Goal: Task Accomplishment & Management: Complete application form

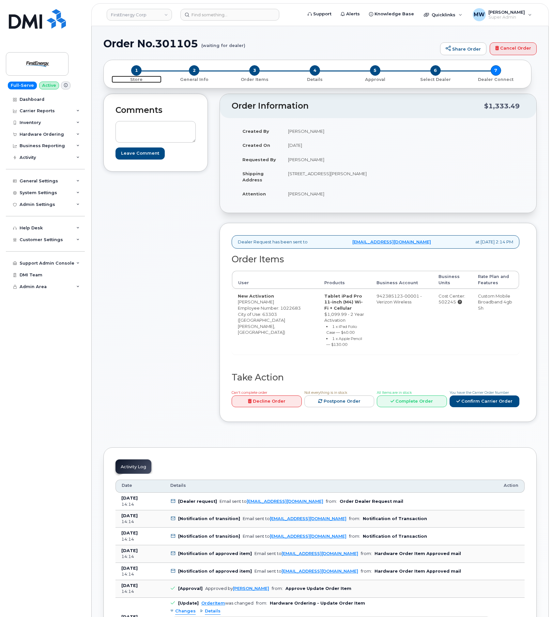
drag, startPoint x: 136, startPoint y: 68, endPoint x: 0, endPoint y: 121, distance: 146.5
click at [136, 68] on span "1" at bounding box center [136, 70] width 10 height 10
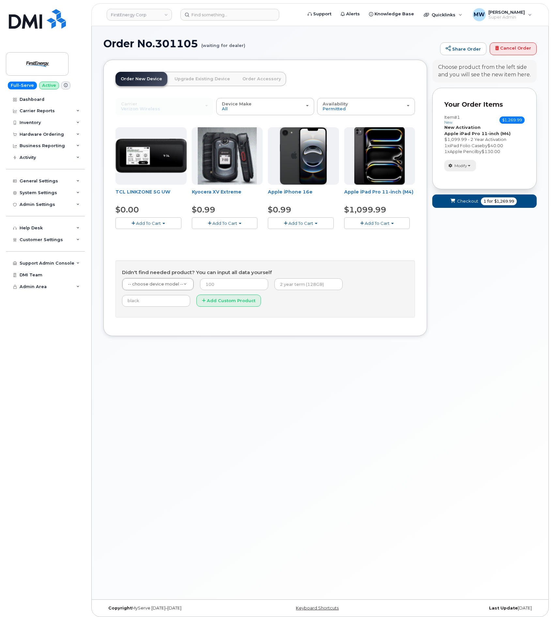
click at [467, 161] on button "Modify" at bounding box center [460, 165] width 32 height 11
click at [485, 174] on link "change" at bounding box center [476, 176] width 62 height 8
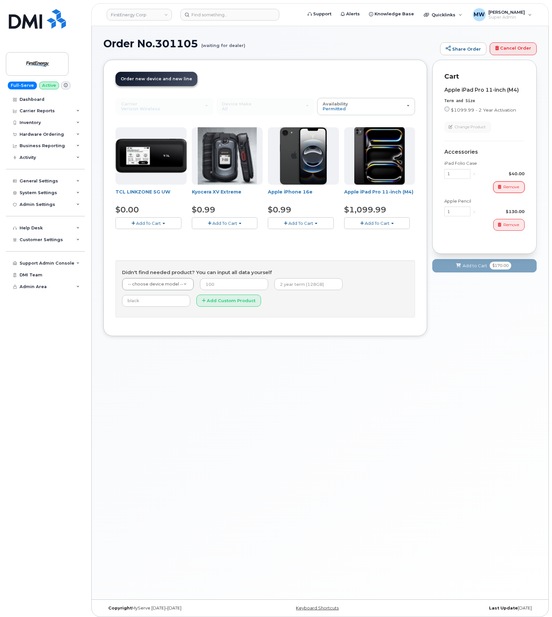
click at [514, 186] on span "Remove" at bounding box center [511, 187] width 16 height 6
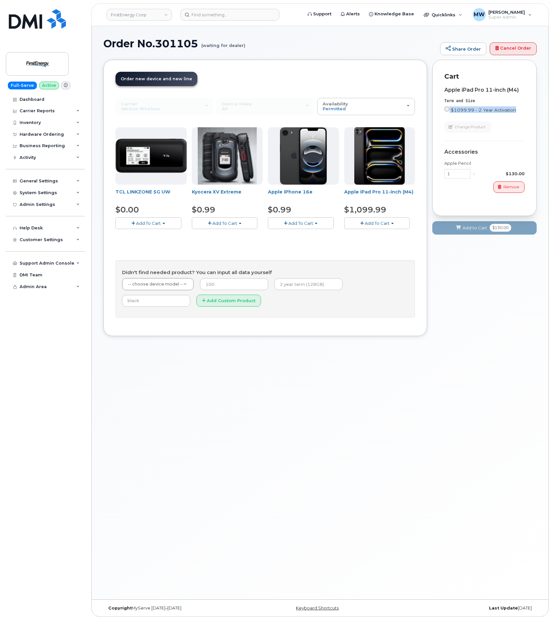
drag, startPoint x: 449, startPoint y: 118, endPoint x: 449, endPoint y: 108, distance: 9.8
click at [449, 108] on div "Apple iPad Pro 11-inch (M4) Term and Size $1099.99 - 2 Year Activation Color Ch…" at bounding box center [484, 110] width 80 height 46
click at [449, 108] on input "$1099.99 - 2 Year Activation" at bounding box center [446, 108] width 5 height 5
radio input "true"
click at [468, 235] on button "Add to Cart $1,229.99" at bounding box center [484, 227] width 104 height 13
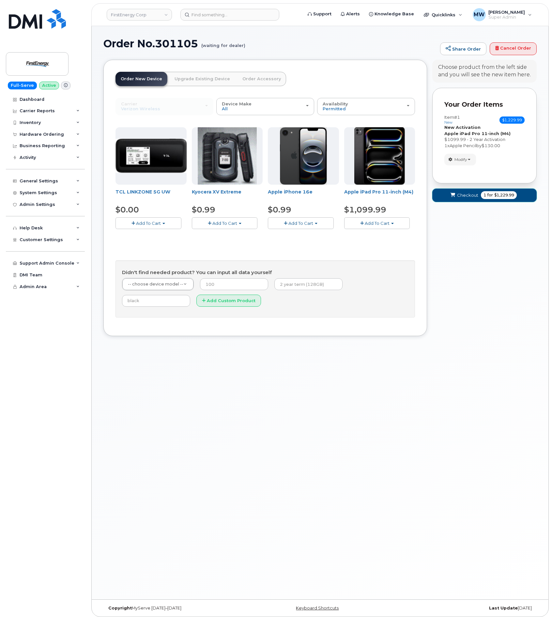
click at [449, 194] on button "Checkout 1 for $1,229.99" at bounding box center [484, 195] width 104 height 13
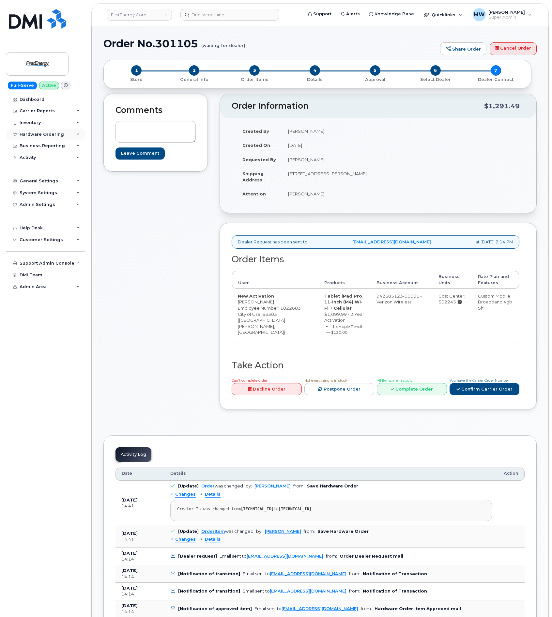
click at [42, 136] on div "Hardware Ordering" at bounding box center [42, 134] width 44 height 5
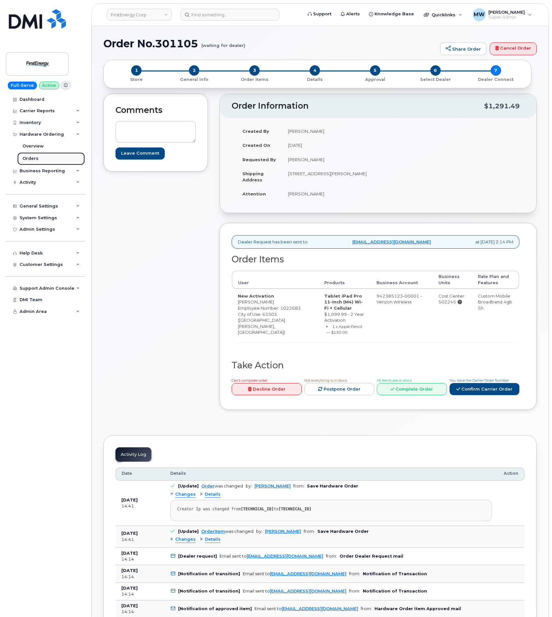
click at [23, 158] on div "Orders" at bounding box center [31, 159] width 16 height 6
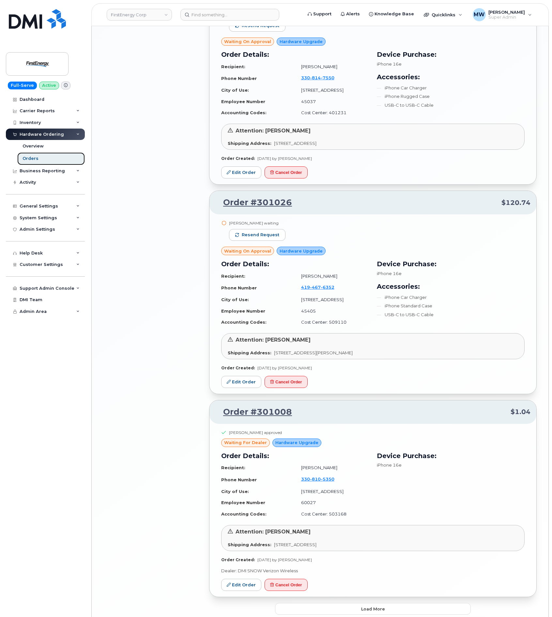
scroll to position [1129, 0]
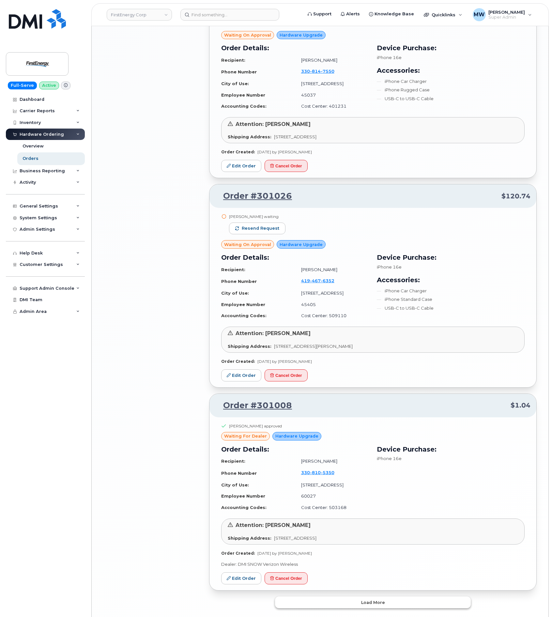
click at [378, 596] on button "Load more" at bounding box center [373, 602] width 196 height 12
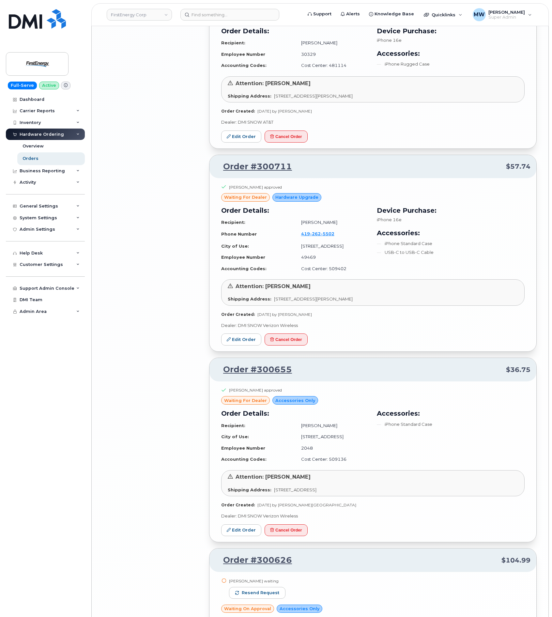
scroll to position [2778, 0]
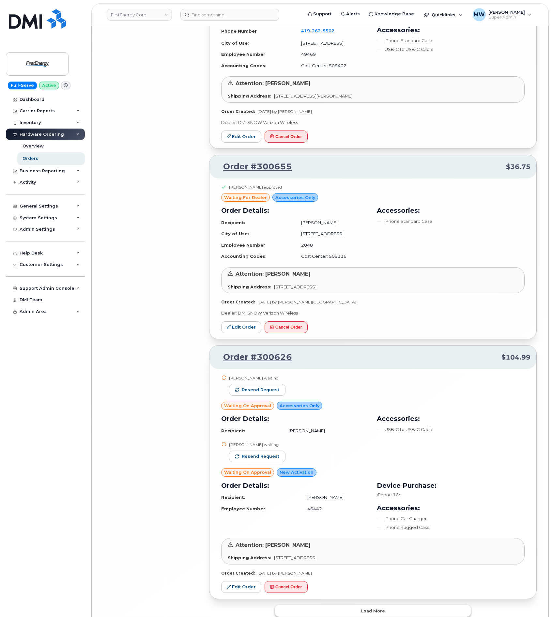
click at [374, 608] on span "Load more" at bounding box center [373, 611] width 24 height 6
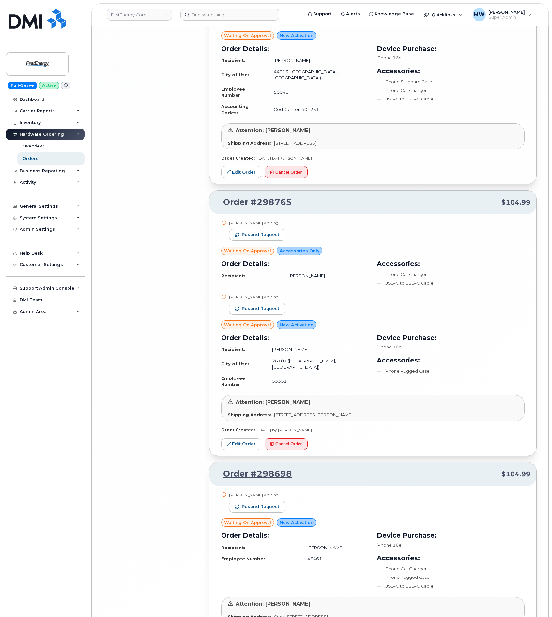
scroll to position [4560, 0]
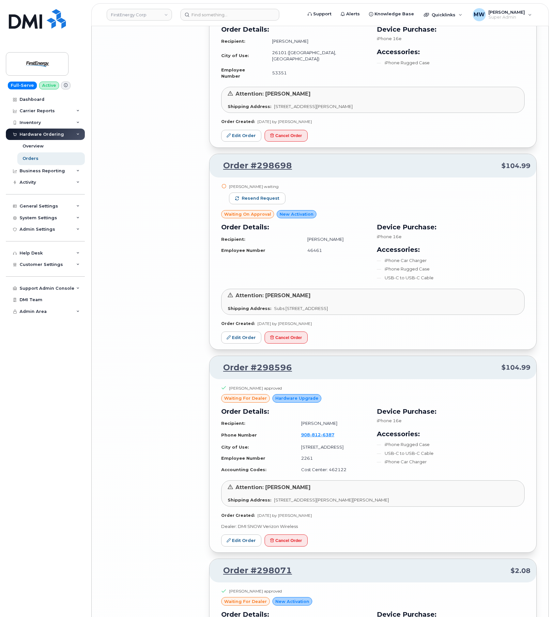
scroll to position [4815, 0]
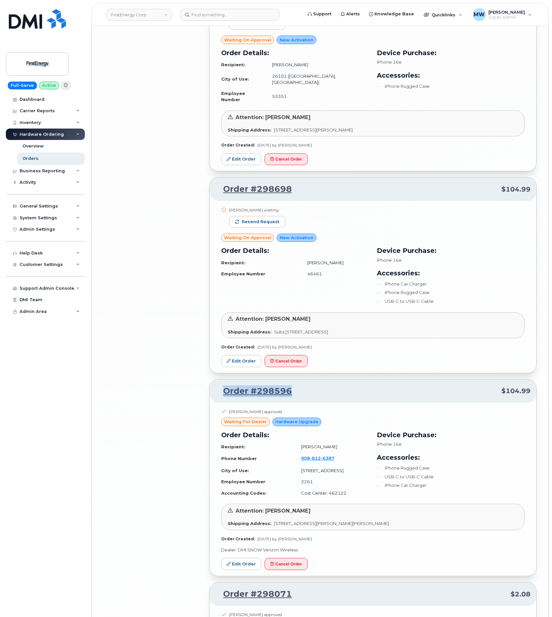
drag, startPoint x: 303, startPoint y: 332, endPoint x: 219, endPoint y: 330, distance: 84.2
click at [219, 385] on p "Order #298596 $104.99" at bounding box center [372, 391] width 315 height 12
copy link "Order #298596"
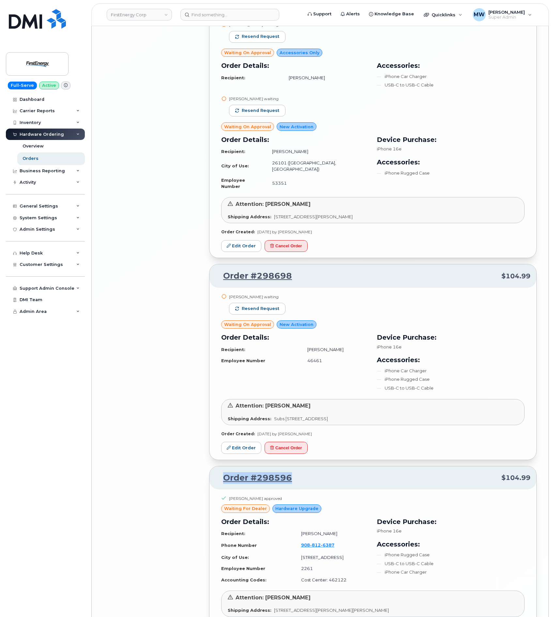
scroll to position [4717, 0]
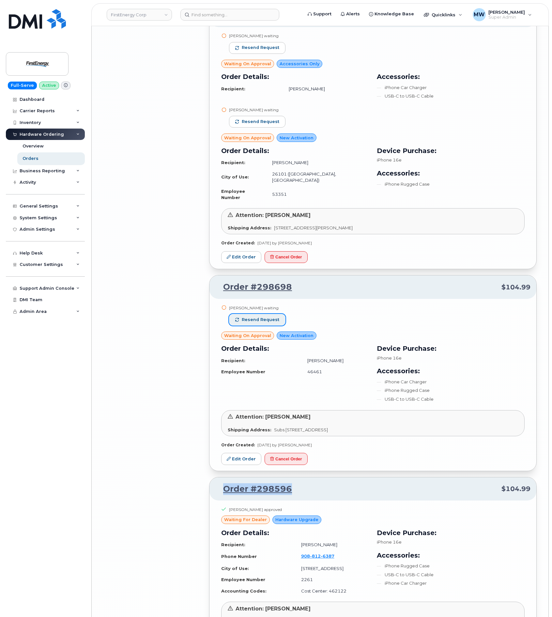
click at [261, 317] on span "Resend request" at bounding box center [261, 320] width 38 height 6
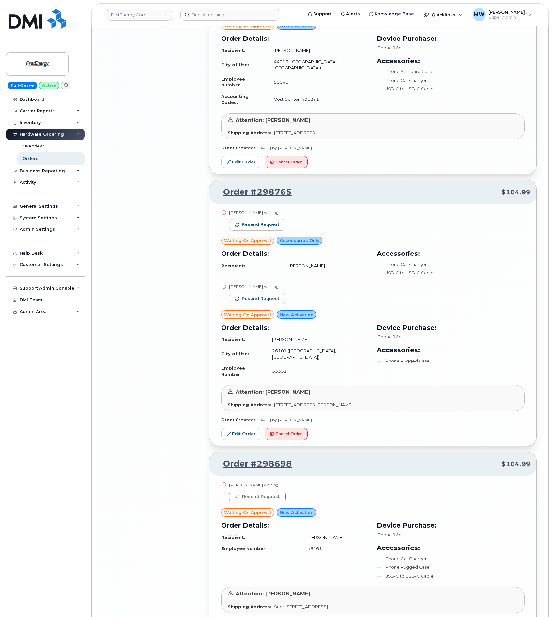
scroll to position [4521, 0]
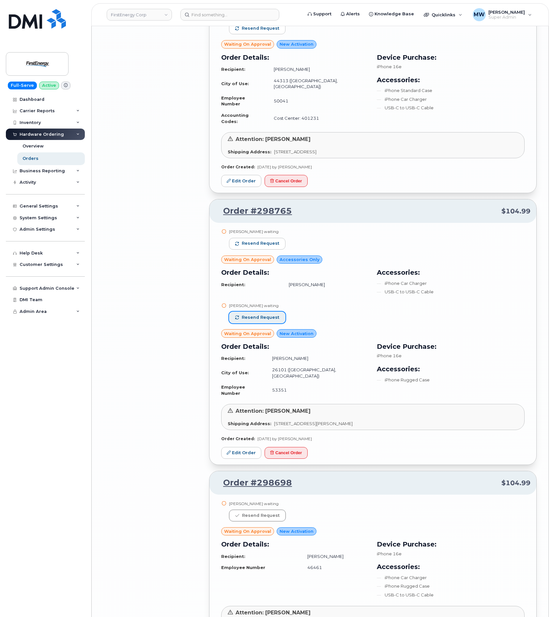
click at [261, 314] on span "Resend request" at bounding box center [261, 317] width 38 height 6
drag, startPoint x: 259, startPoint y: 188, endPoint x: 259, endPoint y: 192, distance: 3.9
click at [258, 240] on span "Resend request" at bounding box center [261, 243] width 38 height 6
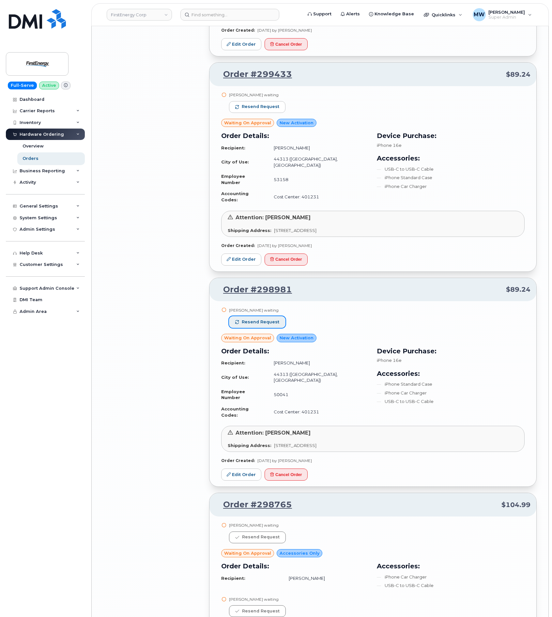
click at [256, 316] on button "Resend request" at bounding box center [257, 322] width 56 height 12
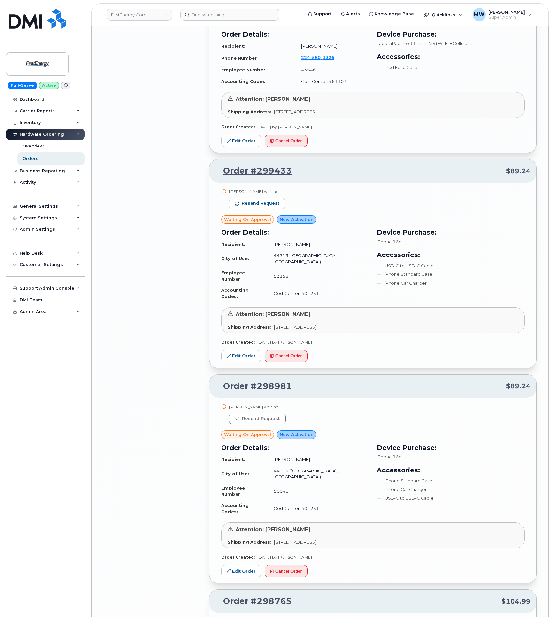
scroll to position [4130, 0]
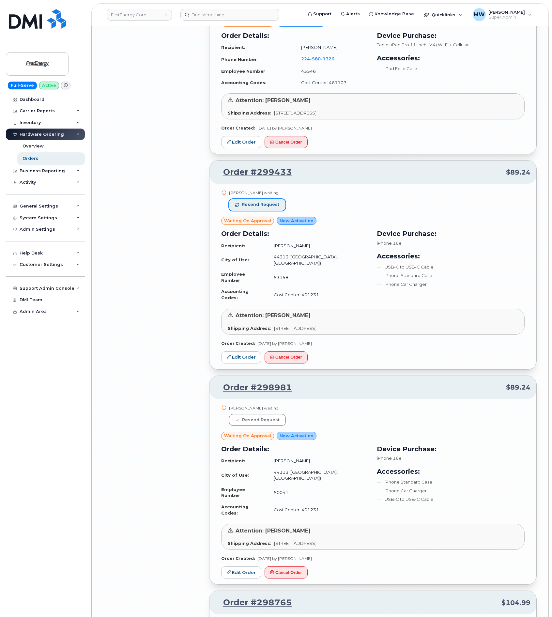
click at [266, 202] on span "Resend request" at bounding box center [261, 205] width 38 height 6
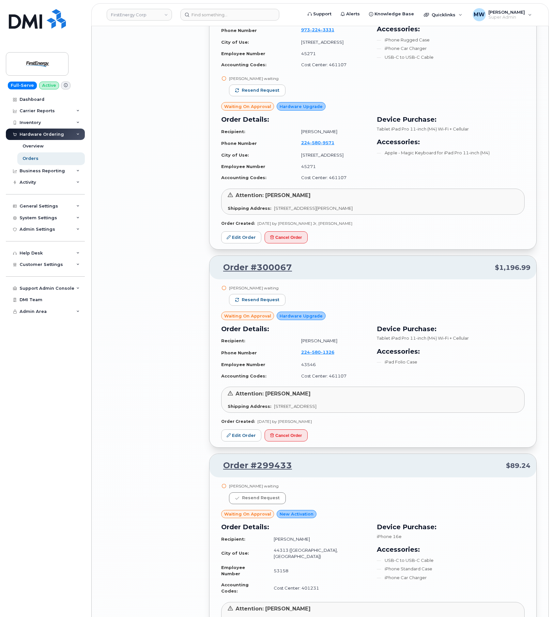
scroll to position [3836, 0]
click at [265, 294] on button "Resend request" at bounding box center [257, 300] width 56 height 12
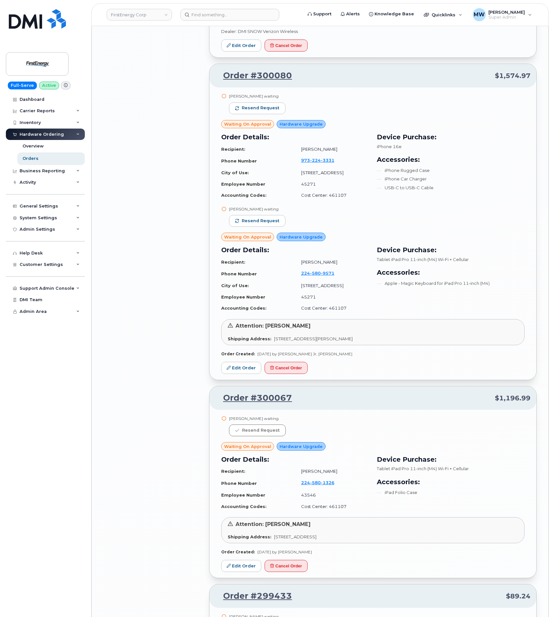
scroll to position [3689, 0]
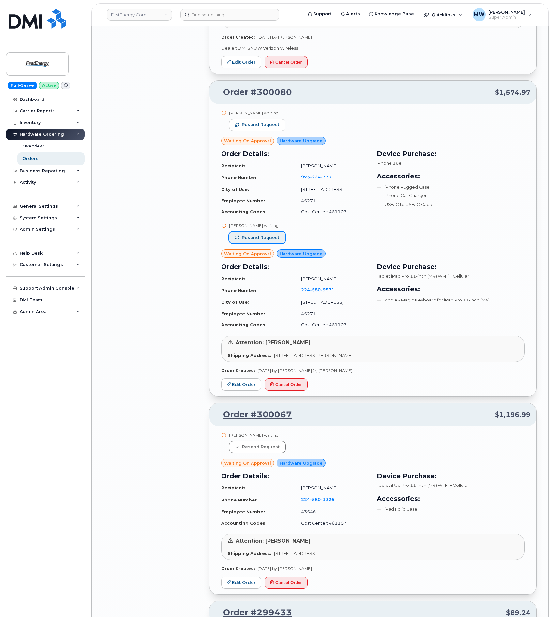
click at [277, 235] on span "Resend request" at bounding box center [261, 238] width 38 height 6
click at [278, 119] on button "Resend request" at bounding box center [257, 125] width 56 height 12
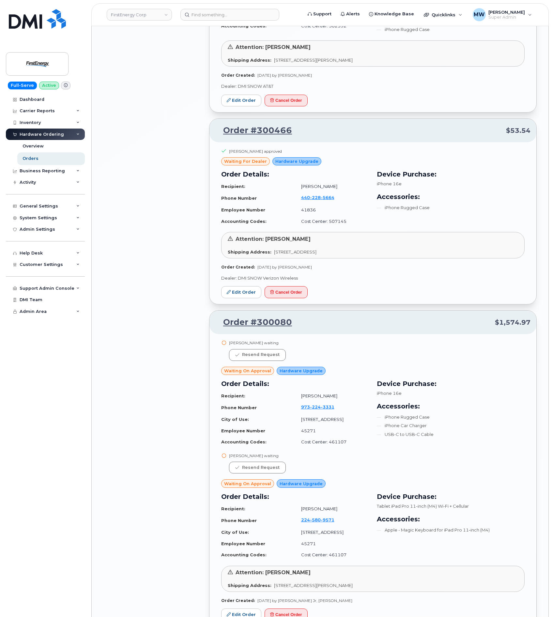
scroll to position [3445, 0]
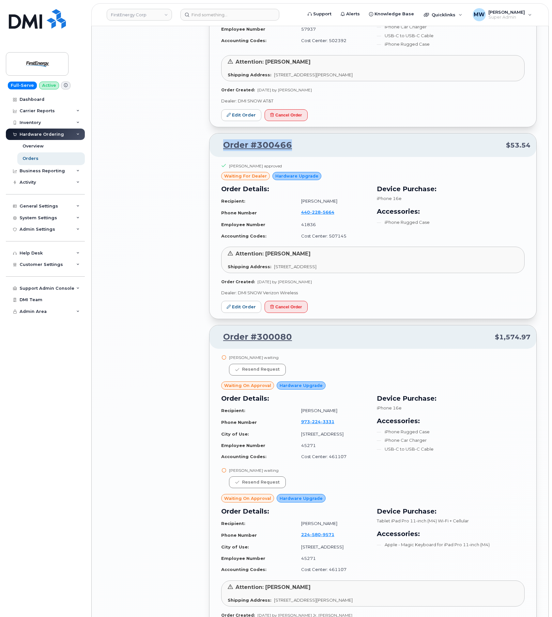
drag, startPoint x: 303, startPoint y: 113, endPoint x: 224, endPoint y: 112, distance: 79.3
click at [224, 139] on p "Order #300466 $53.54" at bounding box center [372, 145] width 315 height 12
copy link "Order #300466"
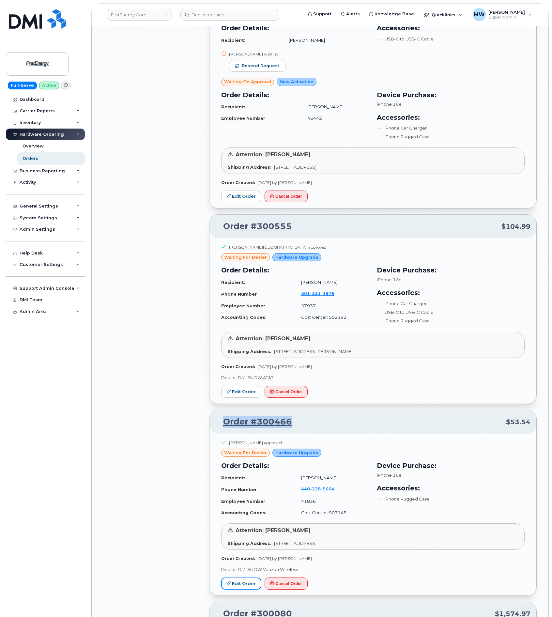
scroll to position [3151, 0]
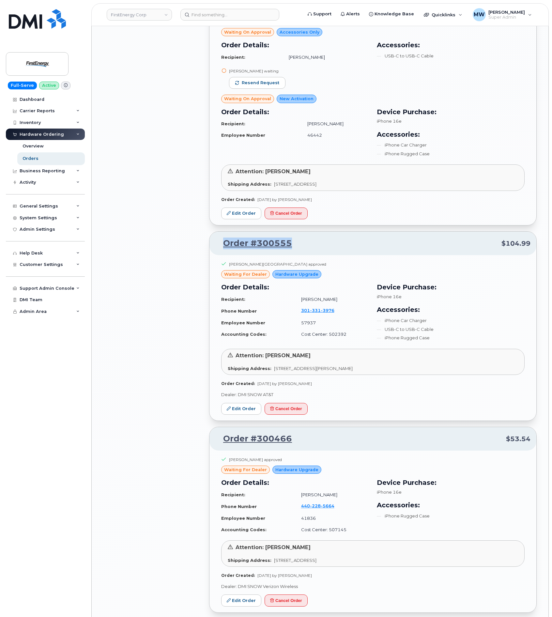
drag, startPoint x: 305, startPoint y: 204, endPoint x: 218, endPoint y: 208, distance: 87.2
click at [218, 237] on p "Order #300555 $104.99" at bounding box center [372, 243] width 315 height 12
copy link "Order #300555"
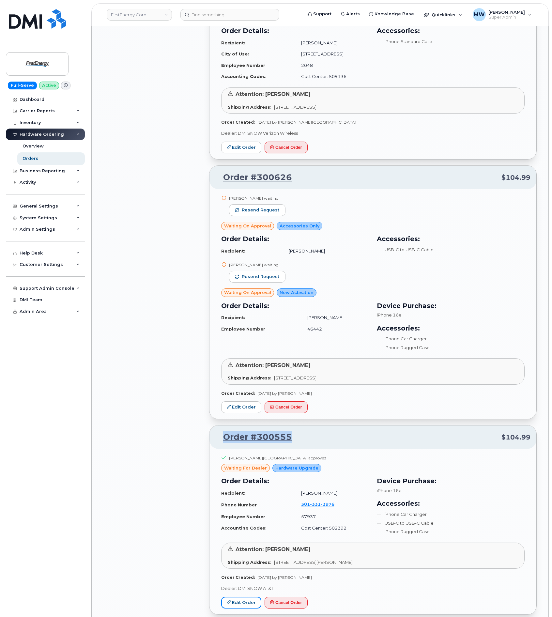
scroll to position [2955, 0]
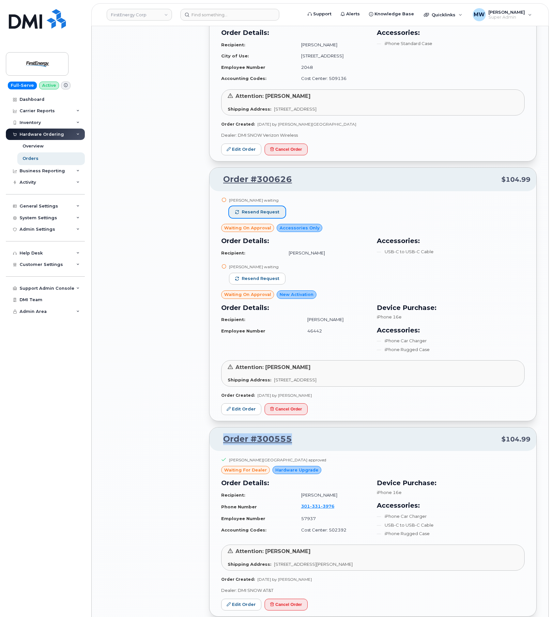
click at [278, 206] on button "Resend request" at bounding box center [257, 212] width 56 height 12
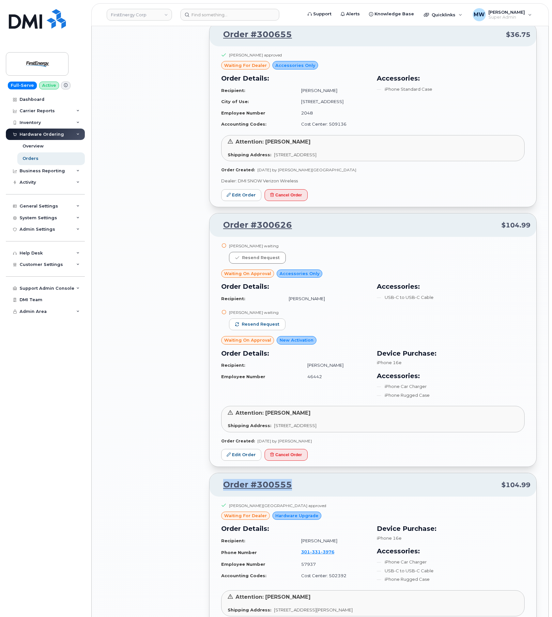
scroll to position [2858, 0]
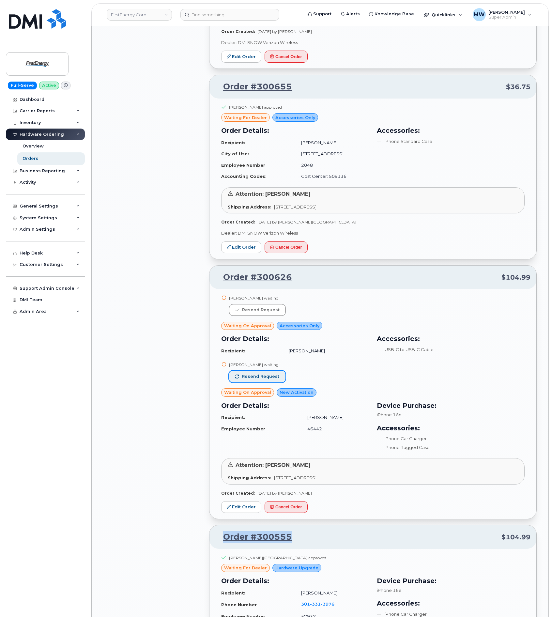
click at [276, 374] on span "Resend request" at bounding box center [261, 377] width 38 height 6
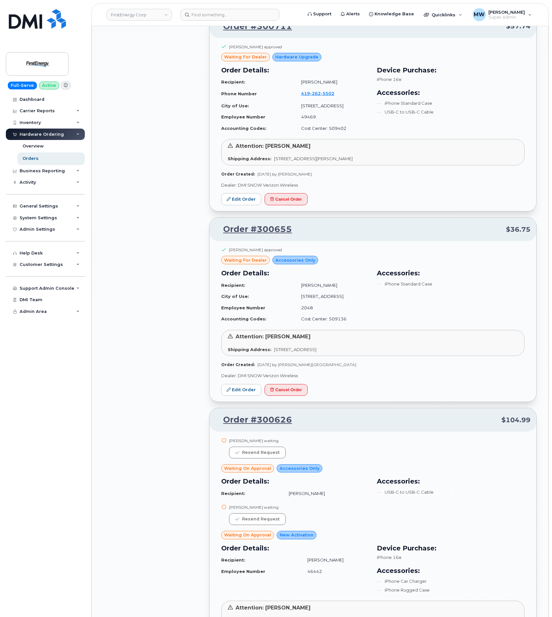
scroll to position [2711, 0]
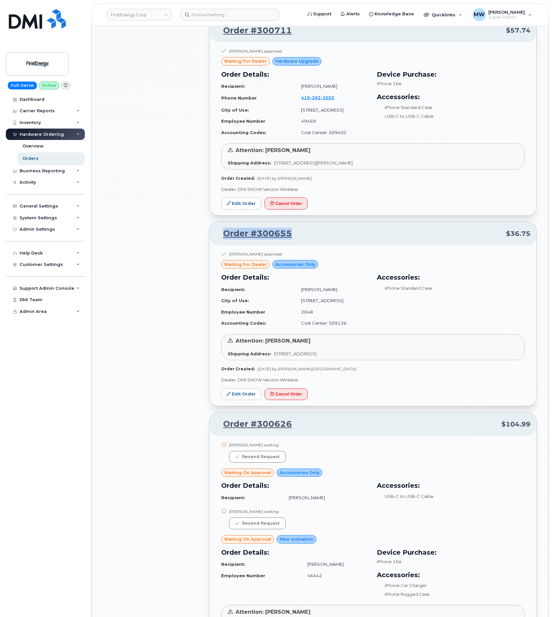
drag, startPoint x: 305, startPoint y: 196, endPoint x: 222, endPoint y: 194, distance: 82.5
click at [222, 228] on p "Order #300655 $36.75" at bounding box center [372, 234] width 315 height 12
copy link "Order #300655"
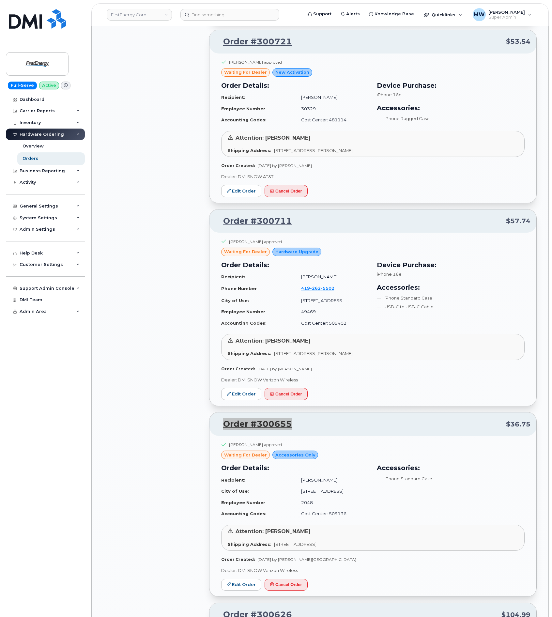
scroll to position [2466, 0]
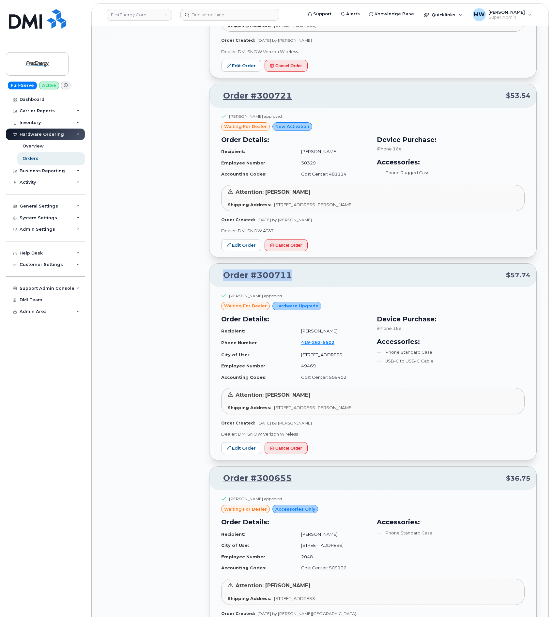
drag, startPoint x: 305, startPoint y: 235, endPoint x: 247, endPoint y: 253, distance: 61.1
click at [226, 269] on p "Order #300711 $57.74" at bounding box center [372, 275] width 315 height 12
copy link "Order #300711"
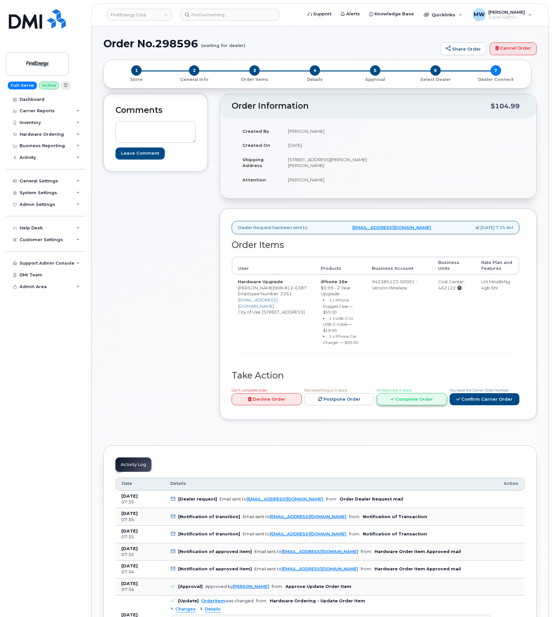
click at [425, 403] on link "Complete Order" at bounding box center [412, 399] width 70 height 12
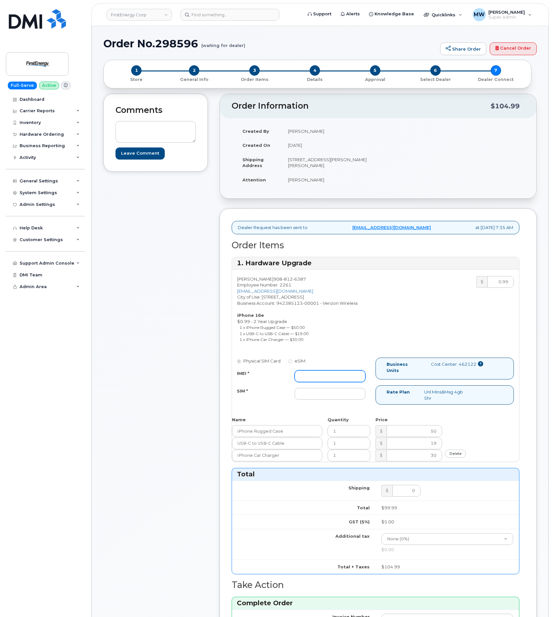
click at [353, 375] on input "IMEI *" at bounding box center [330, 376] width 71 height 12
paste input "354109334673549"
type input "354109334673549"
click at [319, 405] on div "Physical SIM Card eSIM IMEI * 354109334673549 SIM *" at bounding box center [304, 382] width 144 height 48
click at [320, 400] on input "SIM *" at bounding box center [330, 394] width 71 height 12
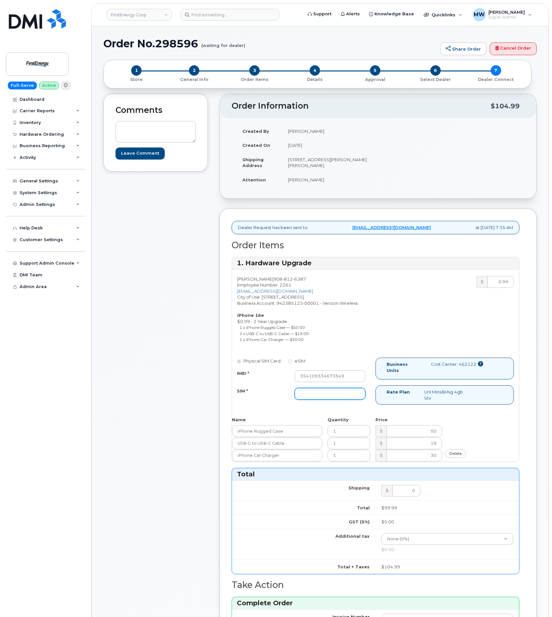
paste input "89148000011332513256"
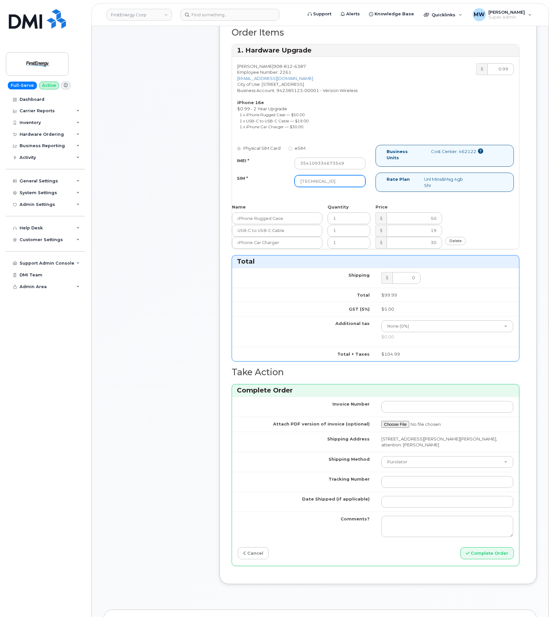
scroll to position [245, 0]
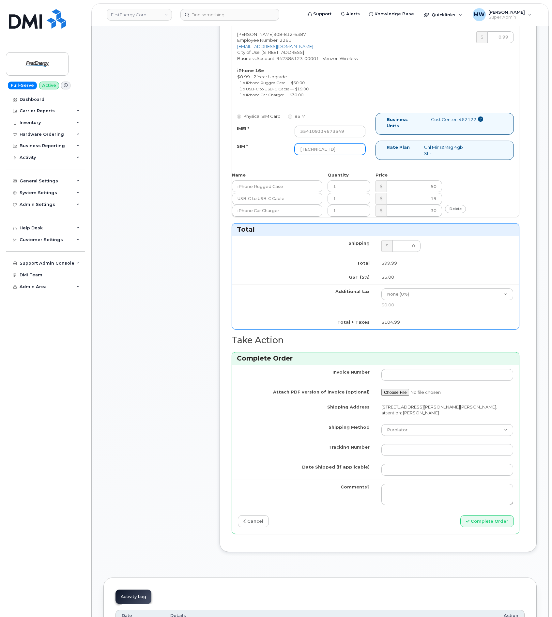
type input "89148000011332513256"
drag, startPoint x: 404, startPoint y: 434, endPoint x: 404, endPoint y: 440, distance: 6.5
click at [404, 440] on td "Purolator UPS FedEx Canada Post Courier Other Drop Off Pick Up" at bounding box center [447, 430] width 144 height 20
click at [381, 426] on select "Purolator UPS FedEx Canada Post Courier Other Drop Off Pick Up" at bounding box center [447, 430] width 132 height 12
click at [403, 436] on select "Purolator UPS FedEx Canada Post Courier Other Drop Off Pick Up" at bounding box center [447, 430] width 132 height 12
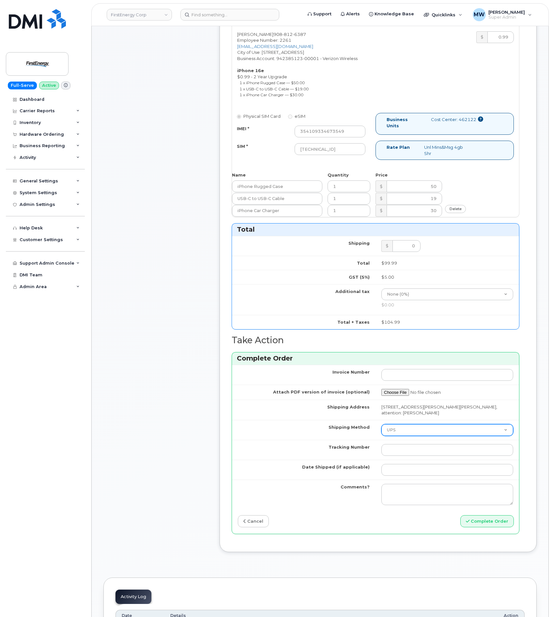
select select "FedEx"
click at [381, 426] on select "Purolator UPS FedEx Canada Post Courier Other Drop Off Pick Up" at bounding box center [447, 430] width 132 height 12
click at [403, 447] on input "Tracking Number" at bounding box center [447, 450] width 132 height 12
paste input "446891520737"
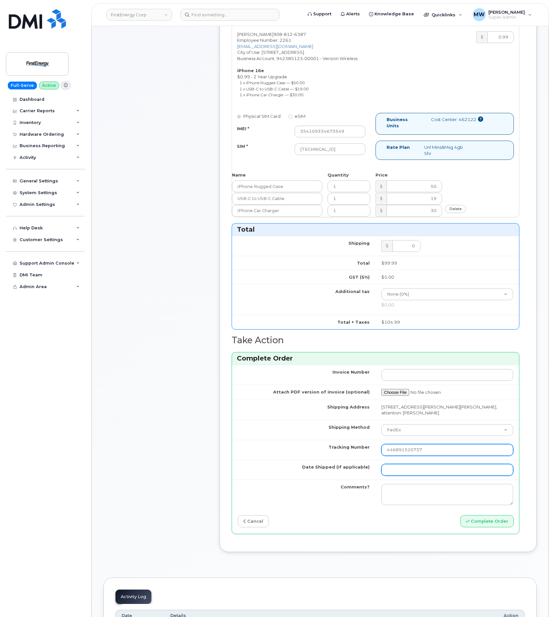
type input "446891520737"
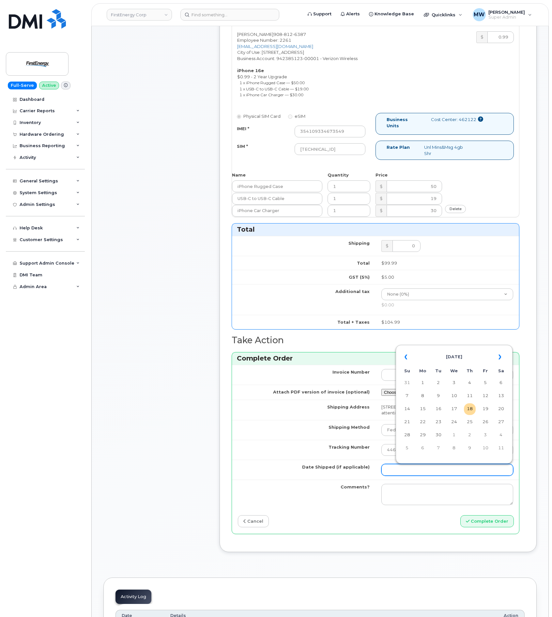
click at [445, 472] on input "Date Shipped (if applicable)" at bounding box center [447, 470] width 132 height 12
click at [424, 400] on td "8" at bounding box center [423, 396] width 12 height 12
type input "2025-09-08"
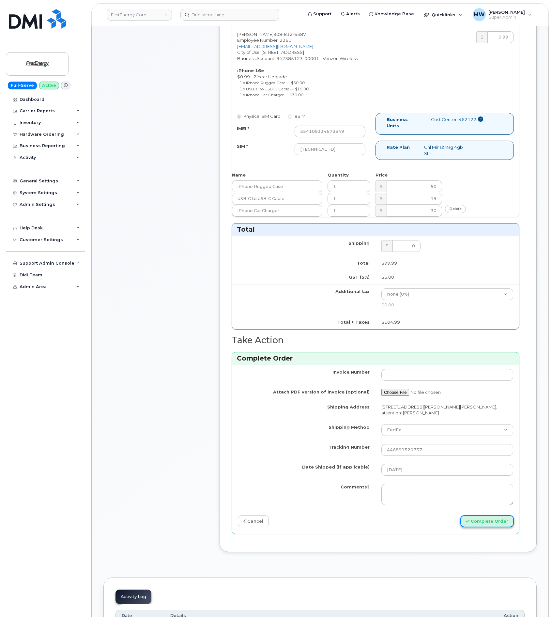
click at [500, 522] on button "Complete Order" at bounding box center [486, 521] width 53 height 12
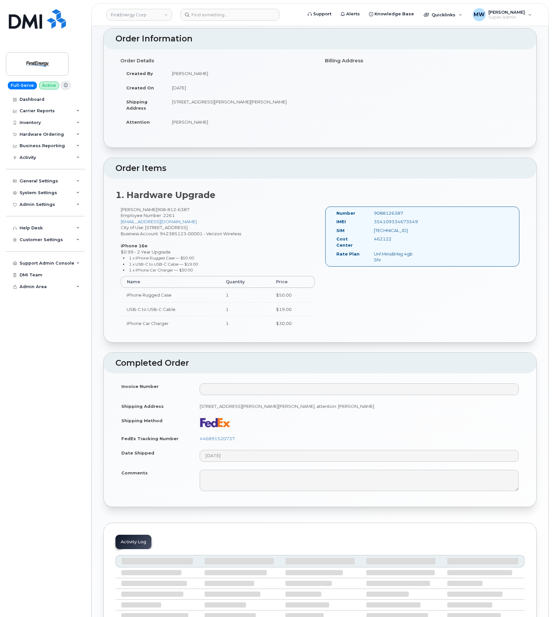
scroll to position [49, 0]
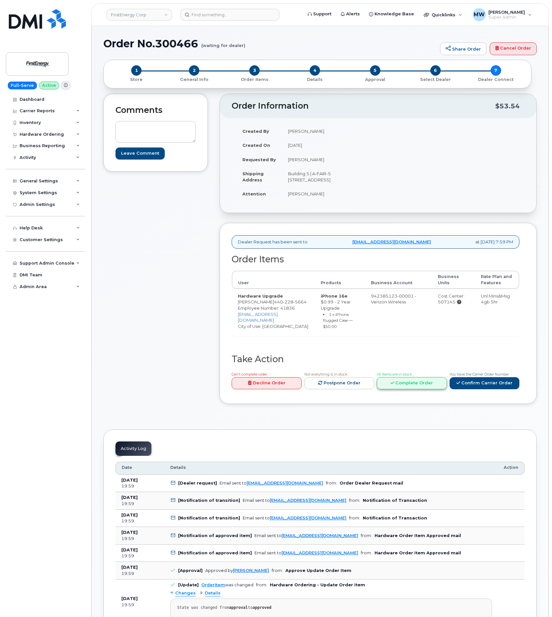
click at [404, 389] on link "Complete Order" at bounding box center [412, 383] width 70 height 12
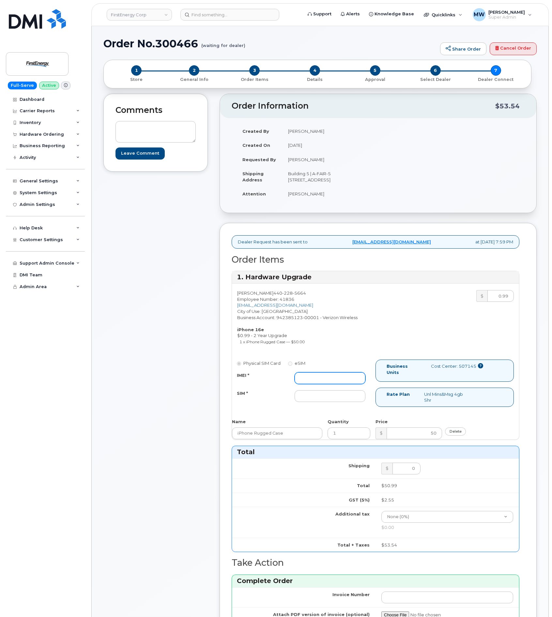
click at [340, 384] on input "IMEI *" at bounding box center [330, 378] width 71 height 12
paste input "350472500236358"
type input "350472500236358"
click at [331, 401] on input "SIM *" at bounding box center [330, 396] width 71 height 12
paste input "[TECHNICAL_ID]"
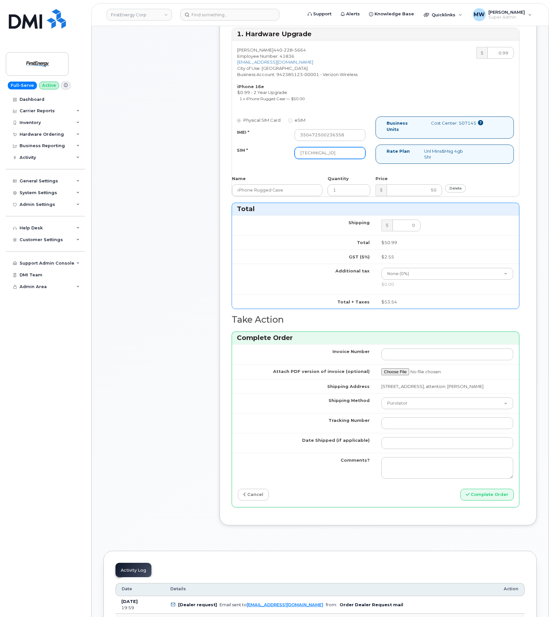
scroll to position [245, 0]
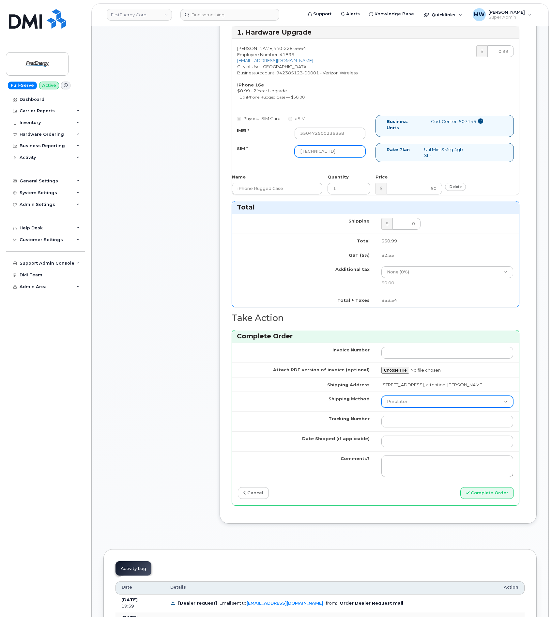
type input "[TECHNICAL_ID]"
click at [403, 407] on select "Purolator UPS FedEx Canada Post Courier Other Drop Off Pick Up" at bounding box center [447, 402] width 132 height 12
select select "FedEx"
click at [381, 407] on select "Purolator UPS FedEx Canada Post Courier Other Drop Off Pick Up" at bounding box center [447, 402] width 132 height 12
click at [424, 431] on td at bounding box center [447, 421] width 144 height 20
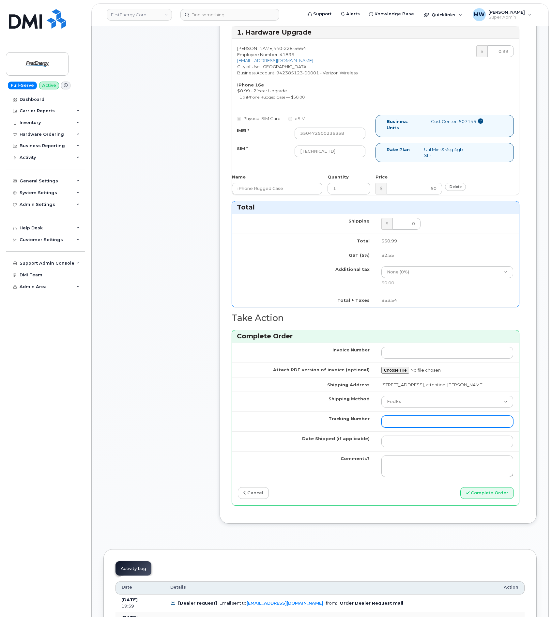
click at [422, 427] on input "Tracking Number" at bounding box center [447, 422] width 132 height 12
paste input "460049289898"
type input "460049289898"
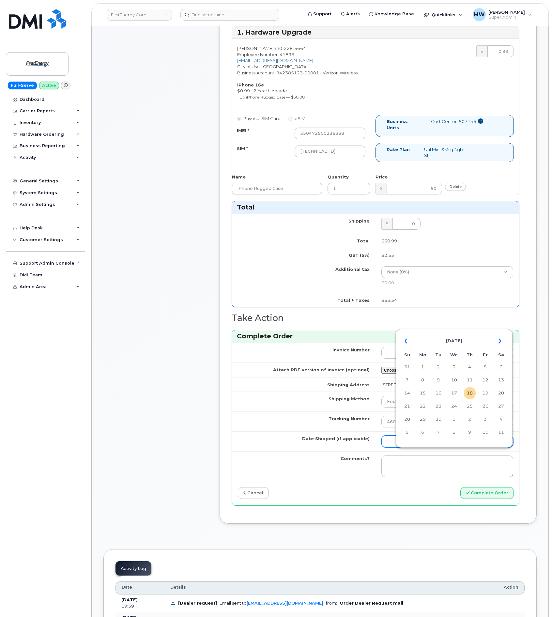
click at [396, 447] on input "Date Shipped (if applicable)" at bounding box center [447, 441] width 132 height 12
click at [424, 393] on td "15" at bounding box center [423, 393] width 12 height 12
type input "[DATE]"
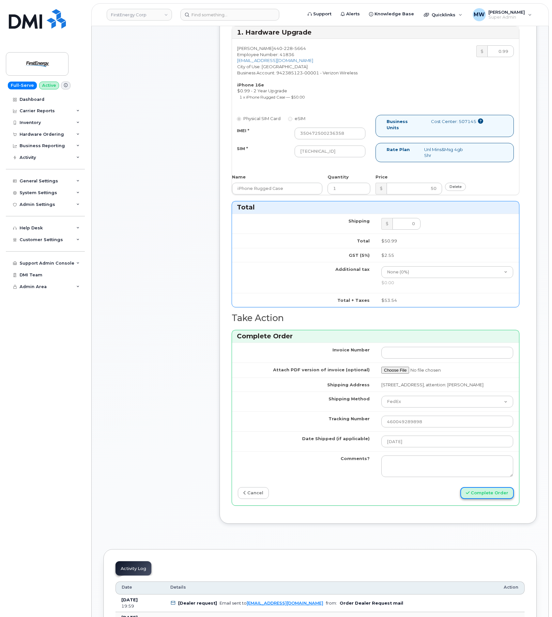
click at [486, 499] on button "Complete Order" at bounding box center [486, 493] width 53 height 12
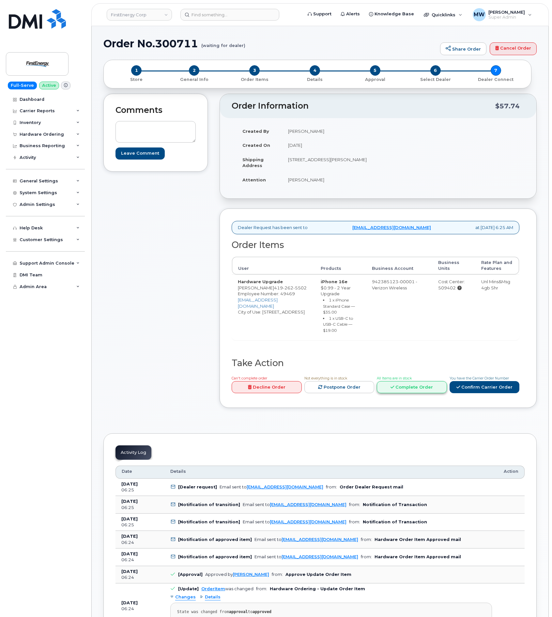
click at [412, 393] on link "Complete Order" at bounding box center [412, 387] width 70 height 12
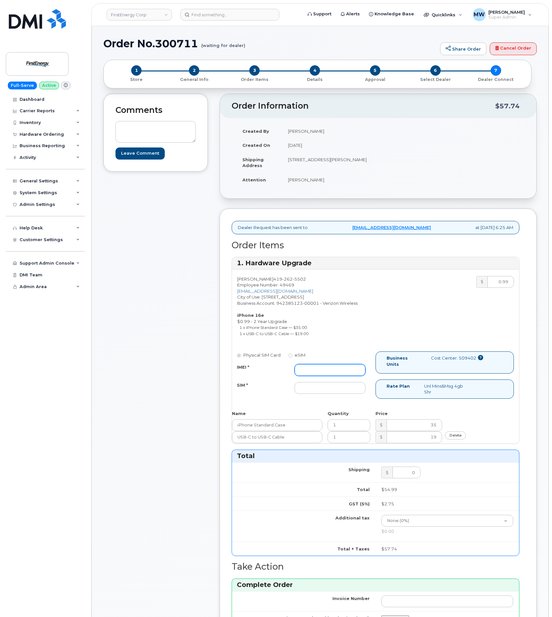
click at [340, 369] on input "IMEI *" at bounding box center [330, 370] width 71 height 12
click at [338, 375] on input "IMEI *" at bounding box center [330, 370] width 71 height 12
paste input "354109334825636"
type input "354109334825636"
click at [338, 394] on input "SIM *" at bounding box center [330, 388] width 71 height 12
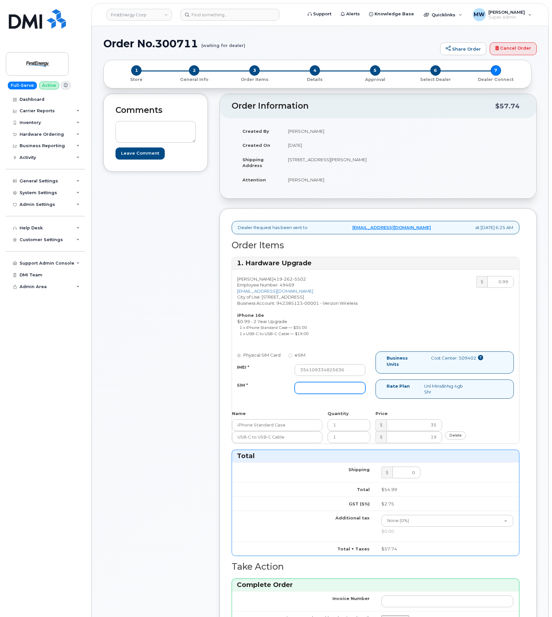
paste input "[TECHNICAL_ID]"
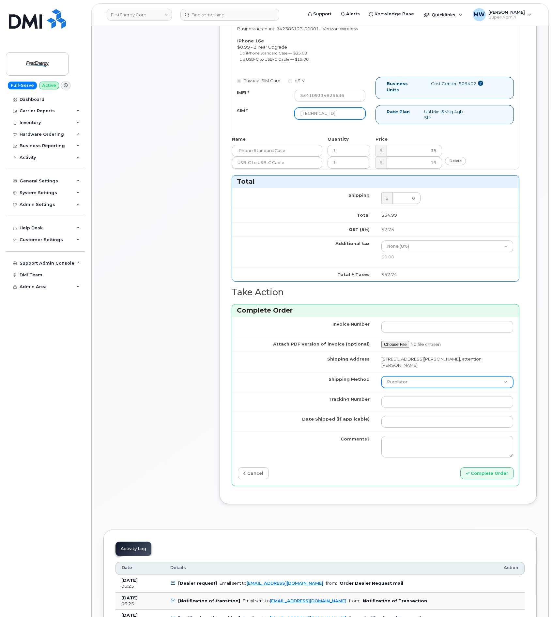
scroll to position [294, 0]
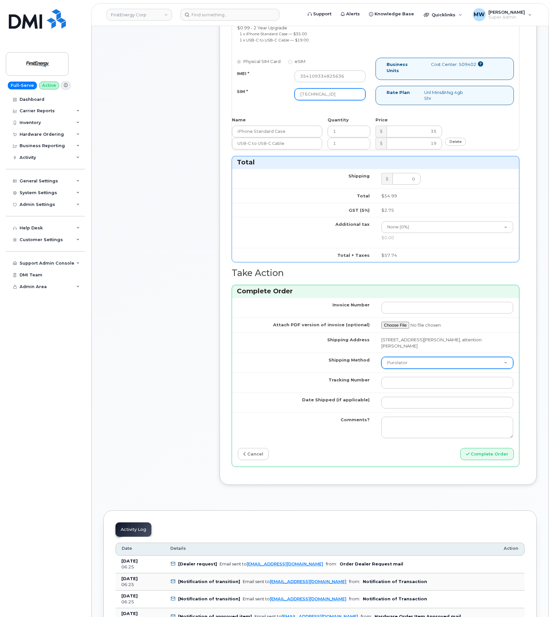
type input "[TECHNICAL_ID]"
drag, startPoint x: 409, startPoint y: 360, endPoint x: 407, endPoint y: 370, distance: 10.3
click at [409, 360] on select "Purolator UPS FedEx Canada Post Courier Other Drop Off Pick Up" at bounding box center [447, 363] width 132 height 12
click at [381, 359] on select "Purolator UPS FedEx Canada Post Courier Other Drop Off Pick Up" at bounding box center [447, 363] width 132 height 12
select select "FedEx"
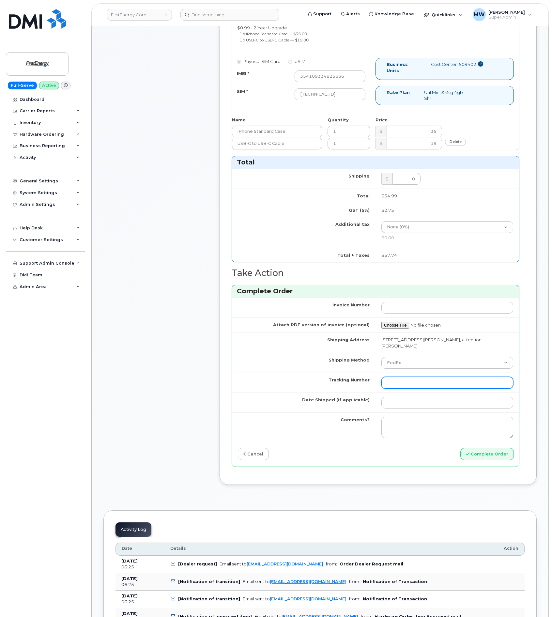
click at [428, 389] on input "Tracking Number" at bounding box center [447, 383] width 132 height 12
paste input "460049289913"
type input "460049289913"
click at [421, 401] on input "Date Shipped (if applicable)" at bounding box center [447, 403] width 132 height 12
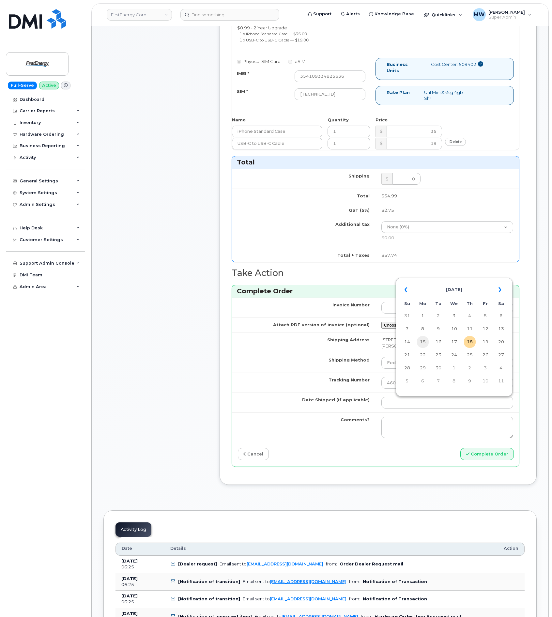
click at [425, 341] on td "15" at bounding box center [423, 342] width 12 height 12
type input "2025-09-15"
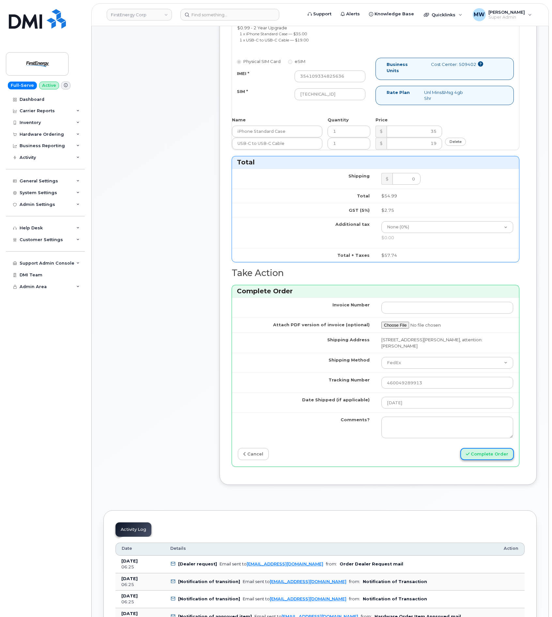
click at [466, 454] on button "Complete Order" at bounding box center [486, 454] width 53 height 12
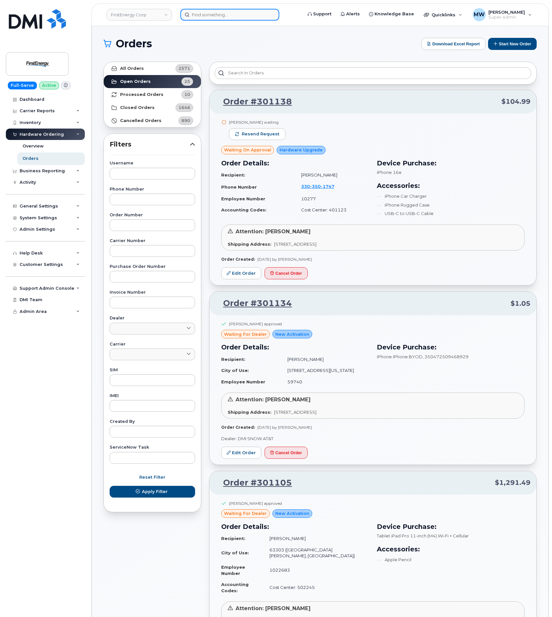
click at [231, 18] on input at bounding box center [229, 15] width 99 height 12
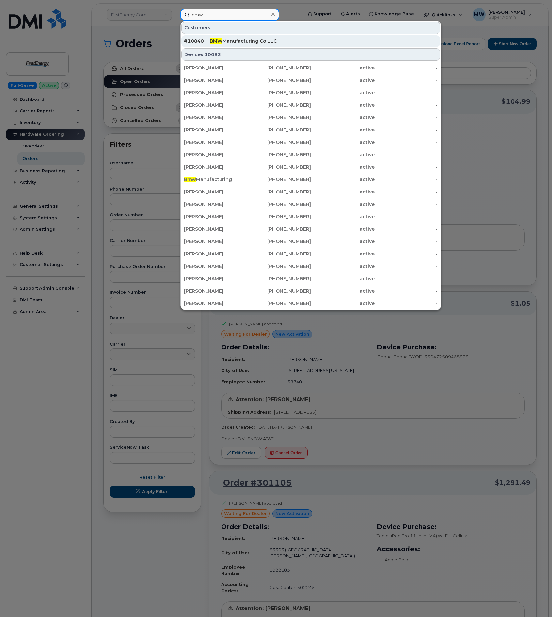
type input "bmw"
click at [263, 45] on div "#10840 — BMW Manufacturing Co LLC" at bounding box center [311, 41] width 254 height 12
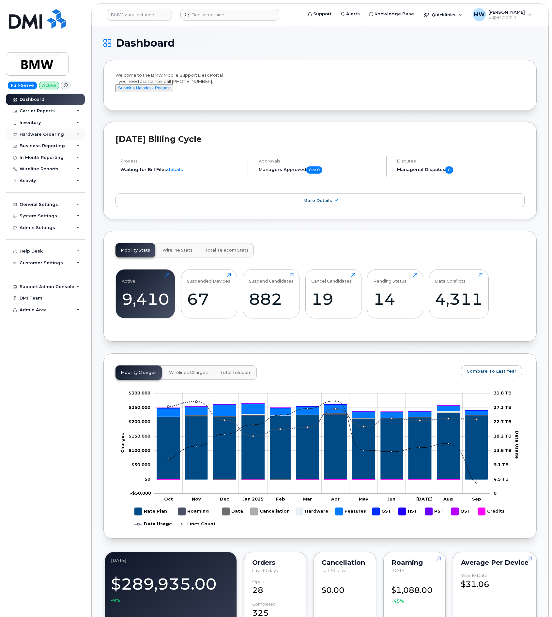
click at [47, 135] on div "Hardware Ordering" at bounding box center [42, 134] width 44 height 5
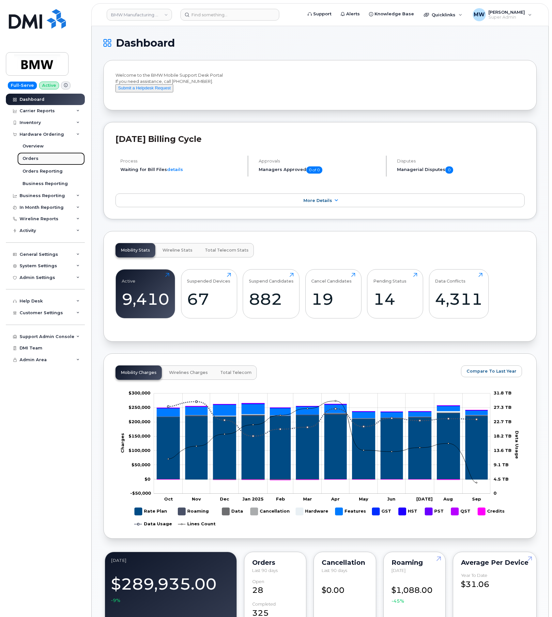
click at [35, 156] on div "Orders" at bounding box center [31, 159] width 16 height 6
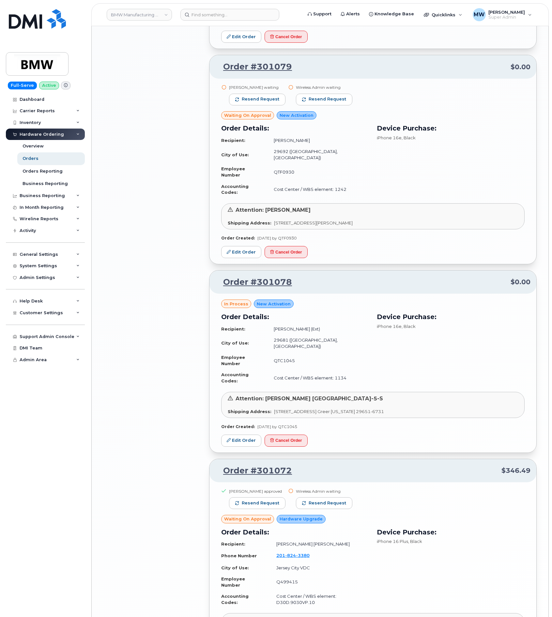
scroll to position [1039, 0]
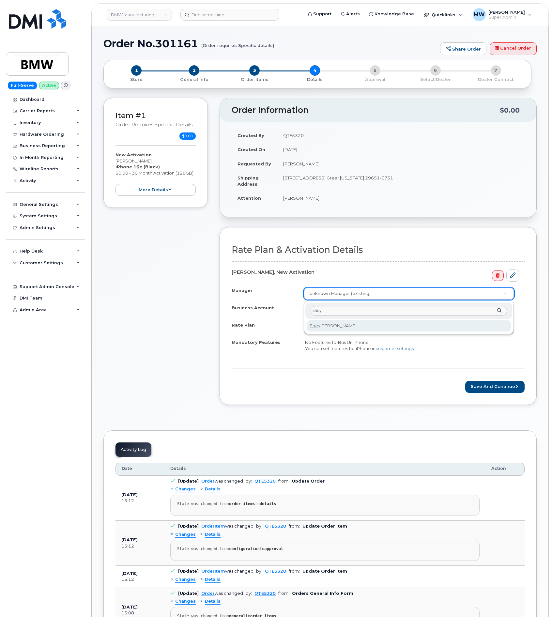
type input "shey"
select select "1895544"
click at [482, 391] on button "Save and Continue" at bounding box center [494, 387] width 59 height 12
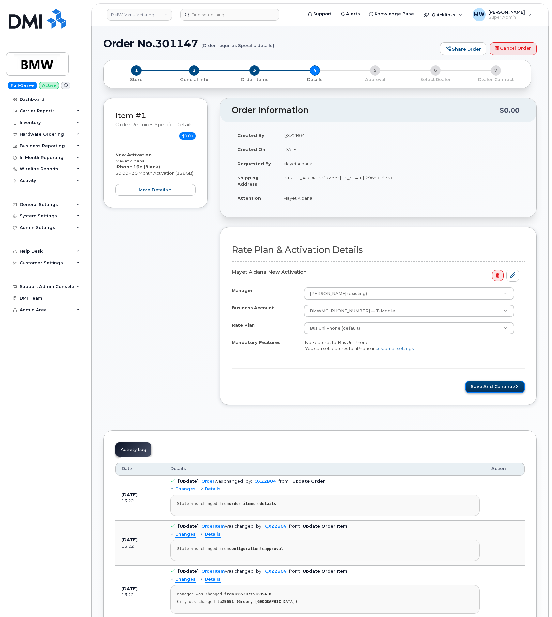
click at [485, 390] on button "Save and Continue" at bounding box center [494, 387] width 59 height 12
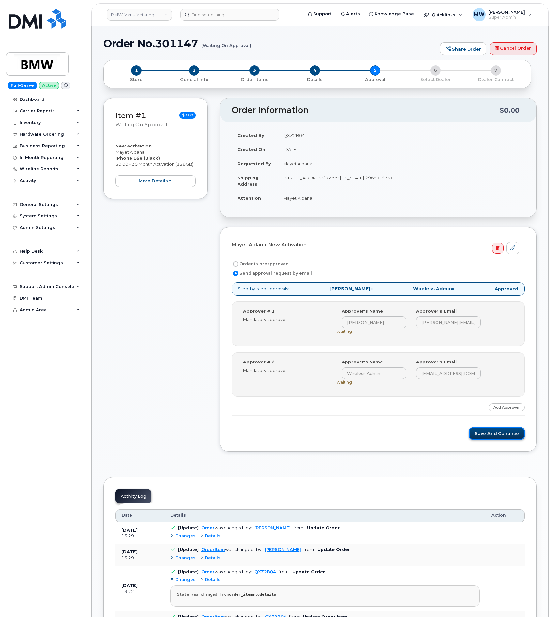
click at [509, 438] on button "Save and Continue" at bounding box center [496, 433] width 55 height 12
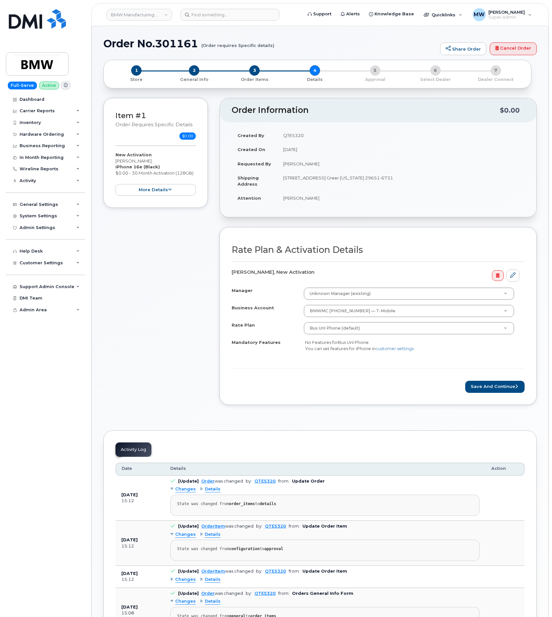
click at [262, 74] on div "3 Order Items" at bounding box center [254, 73] width 60 height 17
click at [254, 70] on span "3" at bounding box center [254, 70] width 10 height 10
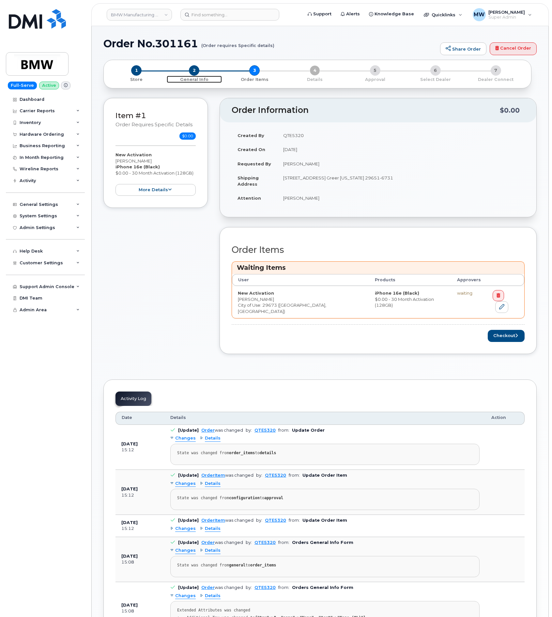
click at [196, 69] on span "2" at bounding box center [194, 70] width 10 height 10
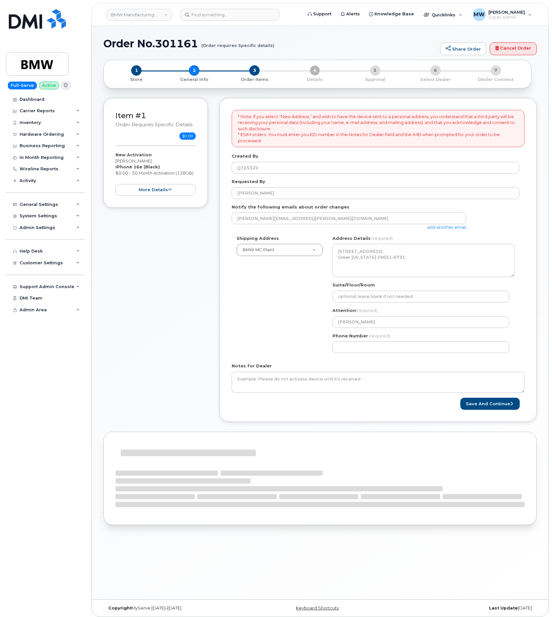
select select
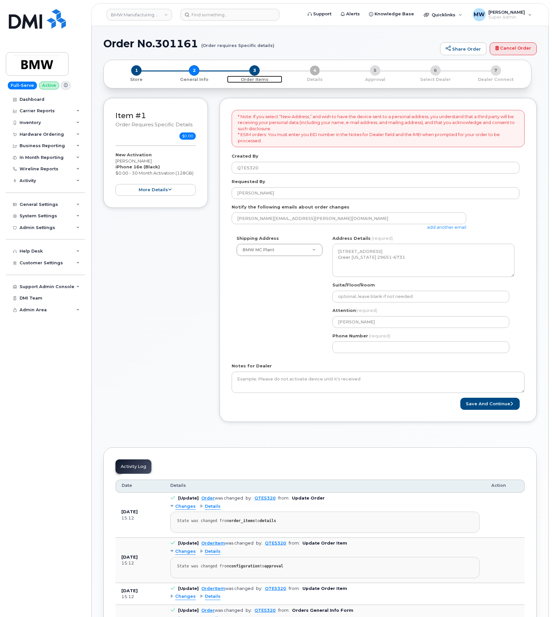
click at [258, 71] on span "3" at bounding box center [254, 70] width 10 height 10
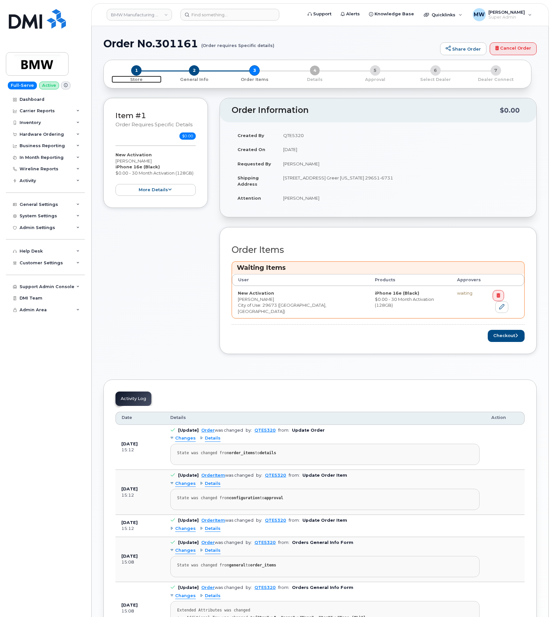
click at [128, 76] on span "Store" at bounding box center [137, 79] width 50 height 7
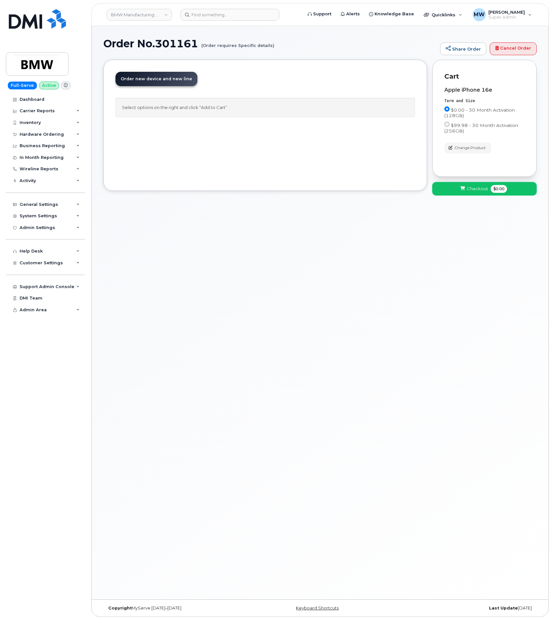
click at [469, 185] on button "Checkout $0.00" at bounding box center [484, 188] width 104 height 13
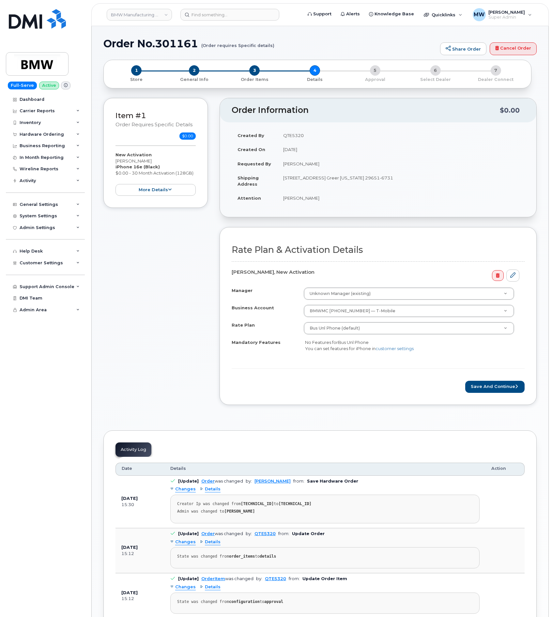
drag, startPoint x: 153, startPoint y: 161, endPoint x: 116, endPoint y: 161, distance: 36.2
click at [116, 161] on div "New Activation [PERSON_NAME] iPhone 16e (Black) $0.00 - 30 Month Activation (12…" at bounding box center [155, 174] width 80 height 44
copy div "[PERSON_NAME]"
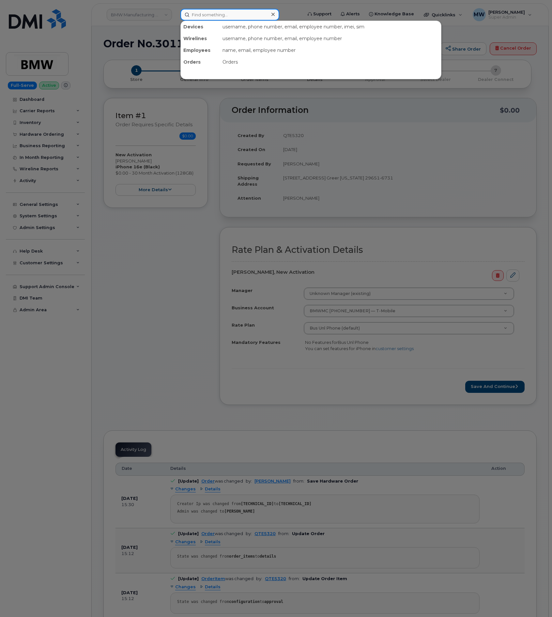
click at [235, 18] on input at bounding box center [229, 15] width 99 height 12
paste input "[PERSON_NAME]"
type input "[PERSON_NAME]"
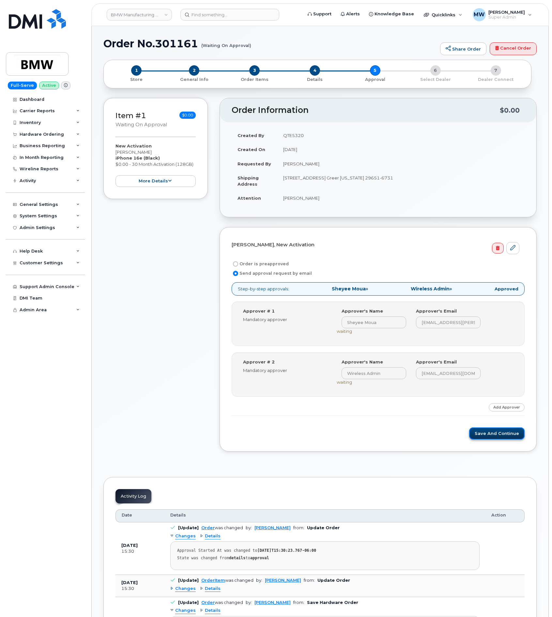
click at [498, 436] on button "Save and Continue" at bounding box center [496, 433] width 55 height 12
